Goal: Task Accomplishment & Management: Manage account settings

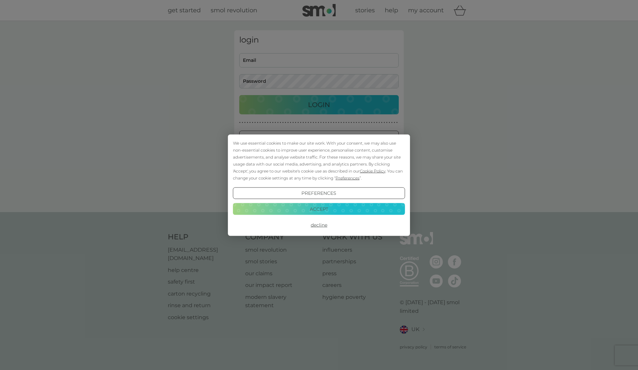
click at [305, 209] on button "Accept" at bounding box center [319, 209] width 172 height 12
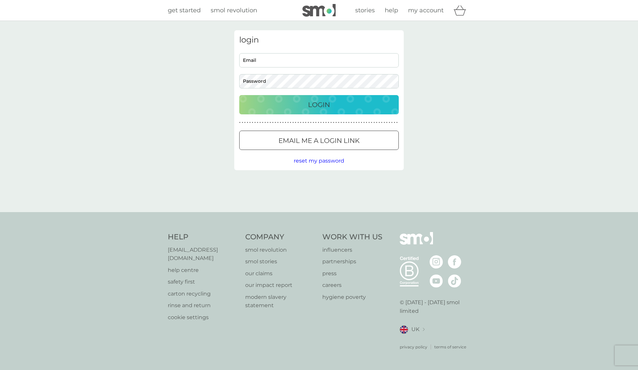
type input "samantha@pillowmay.co.uk"
drag, startPoint x: 316, startPoint y: 106, endPoint x: 359, endPoint y: 117, distance: 44.6
click at [316, 106] on p "Login" at bounding box center [319, 104] width 22 height 11
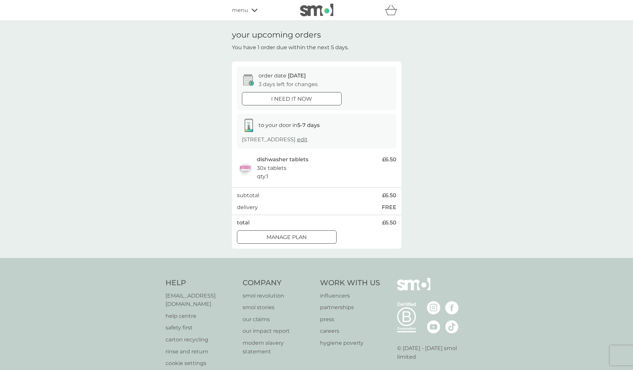
click at [302, 242] on p "Manage plan" at bounding box center [287, 237] width 40 height 9
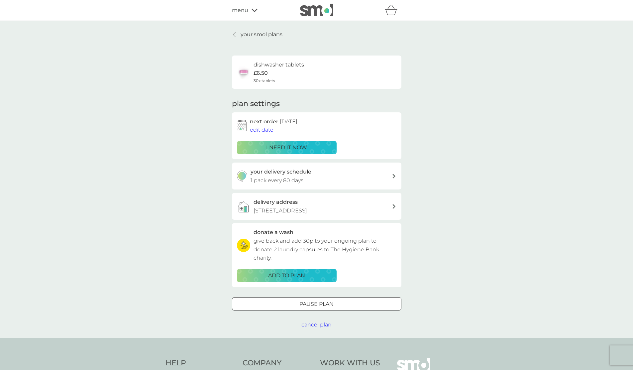
click at [269, 129] on span "edit date" at bounding box center [262, 130] width 24 height 6
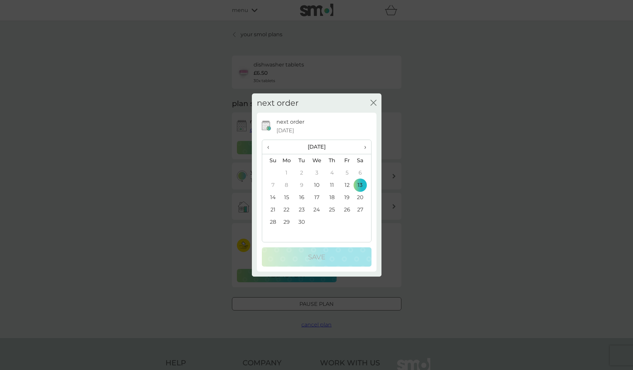
click at [303, 224] on td "30" at bounding box center [301, 222] width 15 height 12
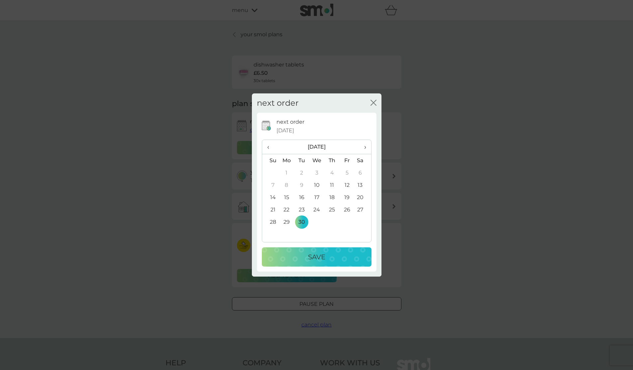
click at [324, 255] on p "Save" at bounding box center [316, 257] width 17 height 11
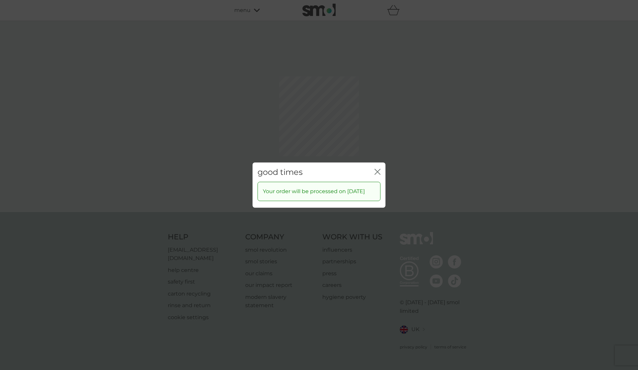
click at [381, 167] on div "good times close" at bounding box center [319, 172] width 133 height 20
click at [378, 169] on icon "close" at bounding box center [378, 172] width 6 height 6
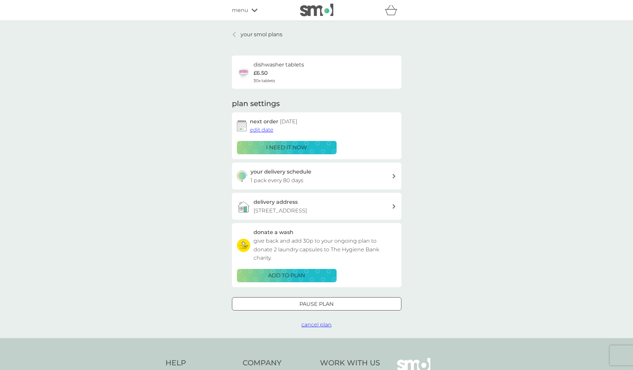
click at [257, 34] on p "your smol plans" at bounding box center [262, 34] width 42 height 9
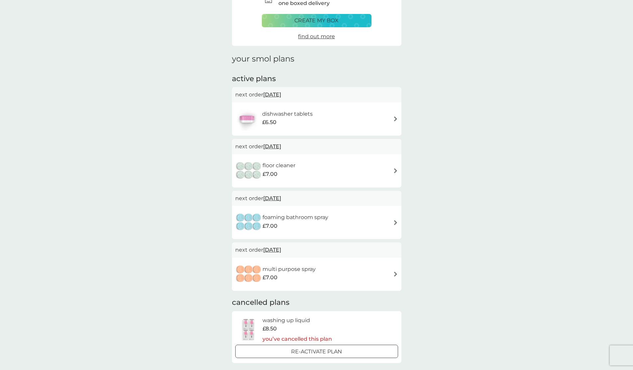
scroll to position [33, 0]
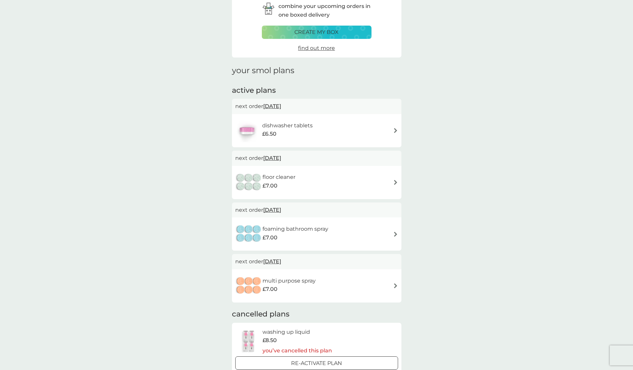
click at [279, 106] on span "[DATE]" at bounding box center [272, 106] width 18 height 13
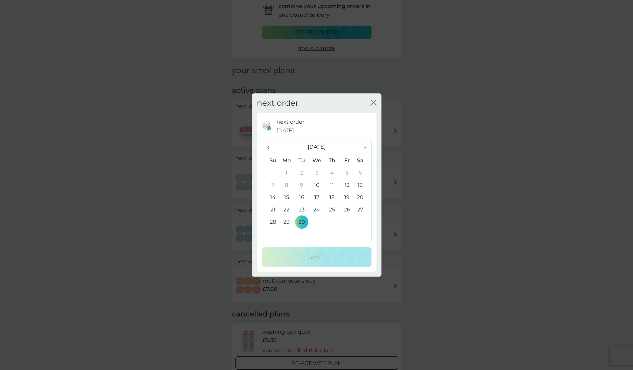
click at [365, 146] on span "›" at bounding box center [362, 147] width 7 height 14
click at [346, 220] on td "31" at bounding box center [346, 222] width 15 height 12
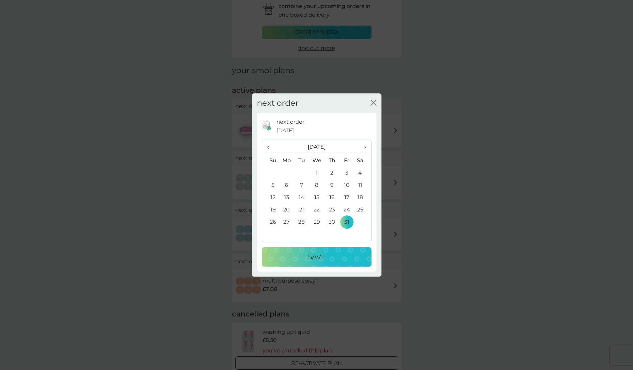
click at [318, 256] on p "Save" at bounding box center [316, 257] width 17 height 11
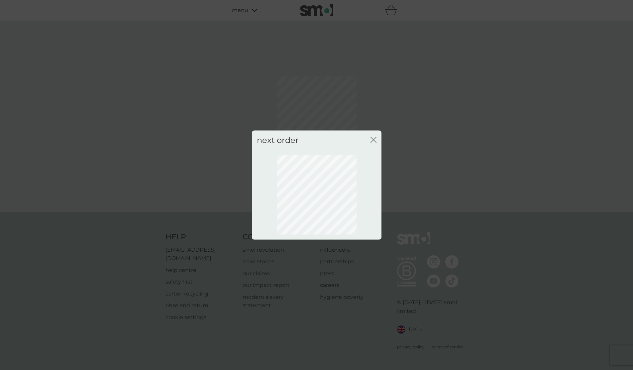
scroll to position [0, 0]
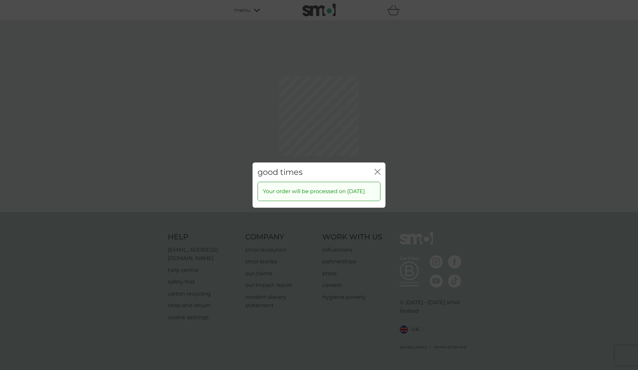
click at [375, 169] on icon "close" at bounding box center [378, 172] width 6 height 6
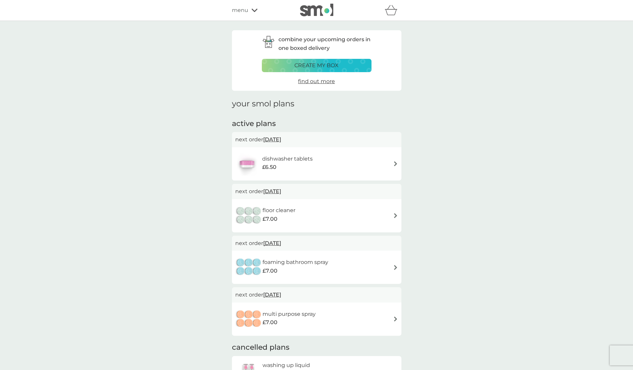
click at [275, 191] on span "[DATE]" at bounding box center [272, 191] width 18 height 13
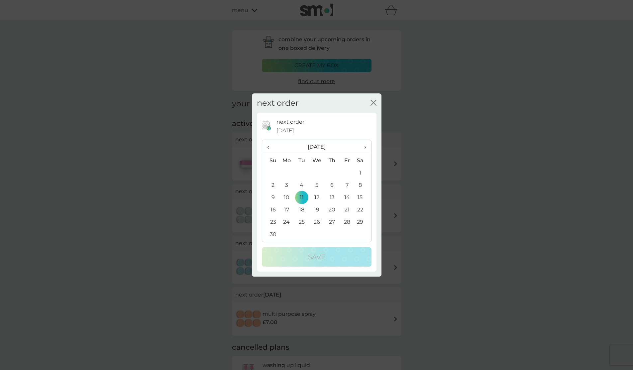
click at [268, 146] on span "‹" at bounding box center [270, 147] width 7 height 14
click at [346, 222] on td "31" at bounding box center [346, 222] width 15 height 12
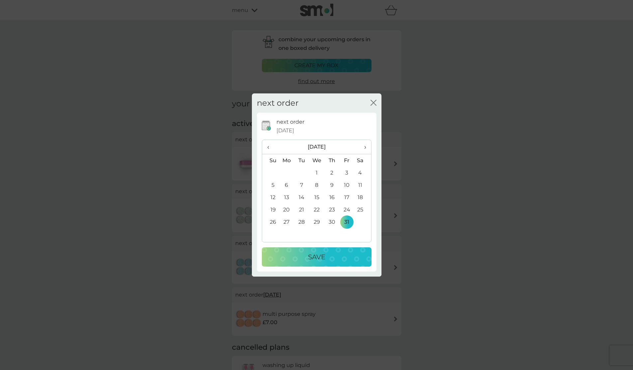
click at [320, 256] on p "Save" at bounding box center [316, 257] width 17 height 11
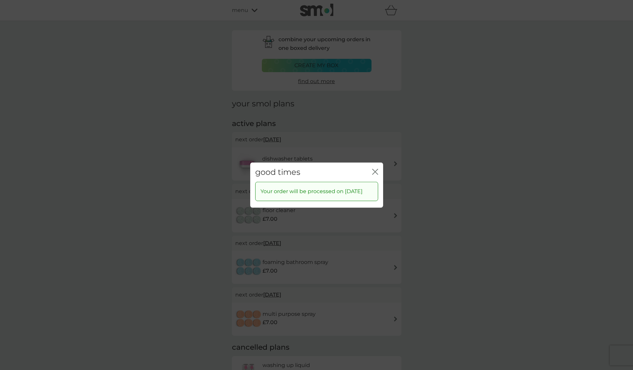
click at [375, 169] on icon "close" at bounding box center [375, 172] width 6 height 6
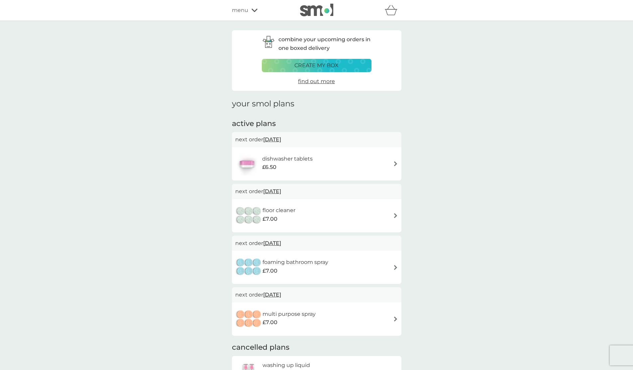
click at [281, 242] on span "[DATE]" at bounding box center [272, 243] width 18 height 13
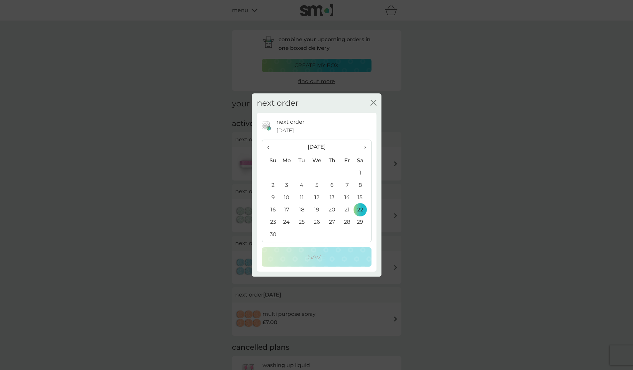
click at [269, 148] on span "‹" at bounding box center [270, 147] width 7 height 14
click at [348, 221] on td "31" at bounding box center [346, 222] width 15 height 12
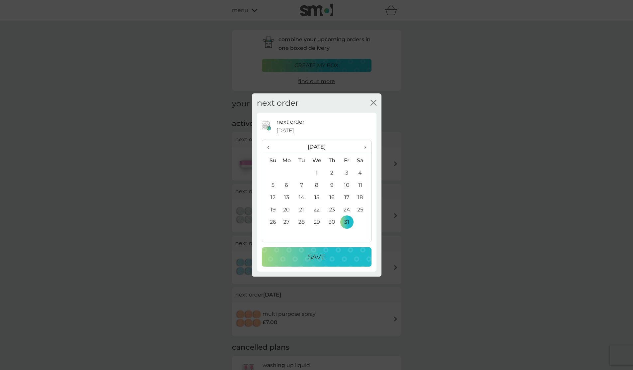
click at [336, 254] on div "Save" at bounding box center [317, 257] width 96 height 11
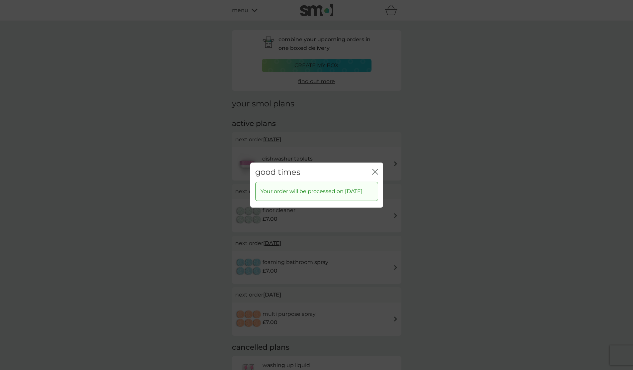
click at [375, 170] on icon "close" at bounding box center [375, 172] width 6 height 6
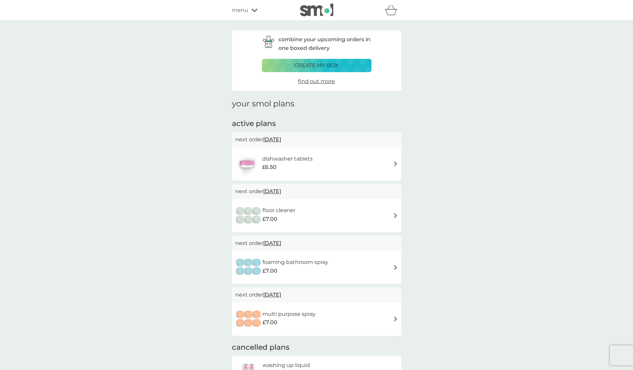
click at [281, 295] on span "[DATE]" at bounding box center [272, 294] width 18 height 13
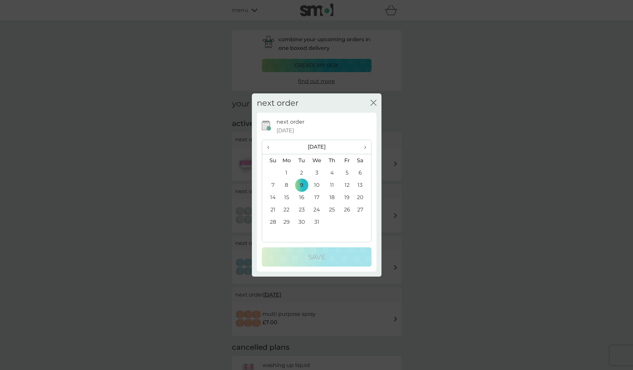
click at [271, 146] on span "‹" at bounding box center [270, 147] width 7 height 14
click at [349, 220] on td "31" at bounding box center [346, 222] width 15 height 12
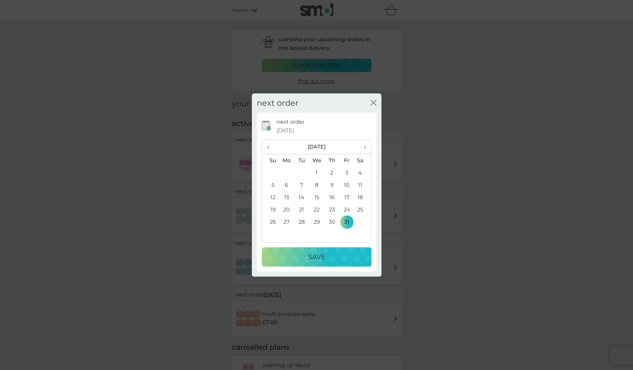
click at [328, 250] on button "Save" at bounding box center [317, 256] width 110 height 19
